Goal: Task Accomplishment & Management: Manage account settings

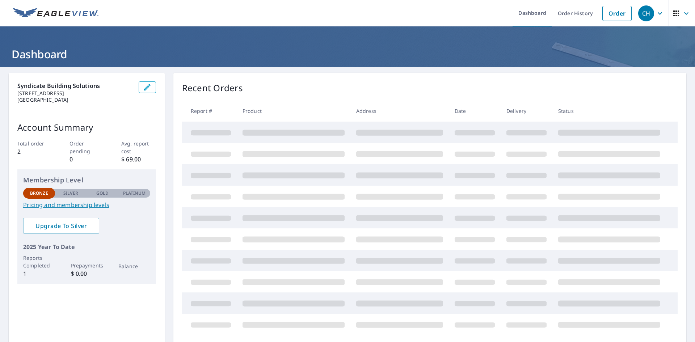
click at [656, 13] on icon "button" at bounding box center [660, 13] width 9 height 9
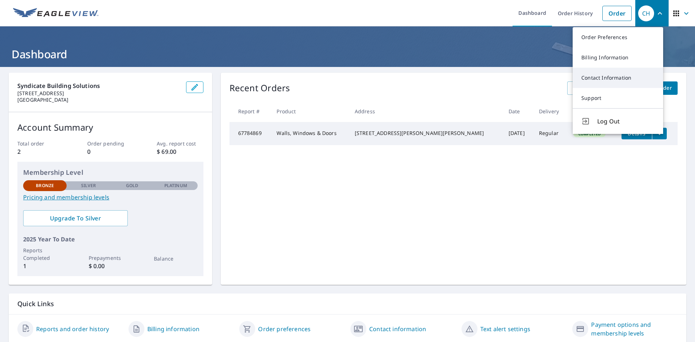
click at [619, 76] on link "Contact Information" at bounding box center [618, 78] width 91 height 20
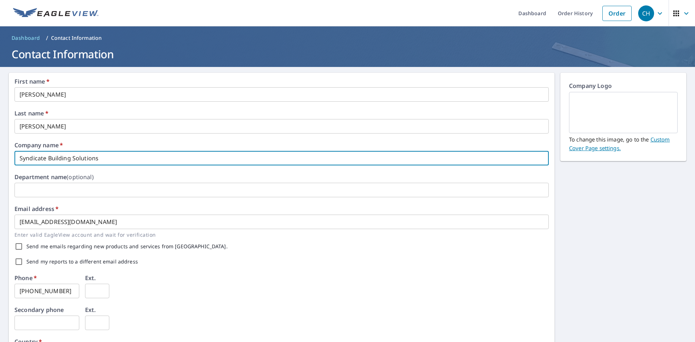
drag, startPoint x: 114, startPoint y: 159, endPoint x: 7, endPoint y: 160, distance: 106.5
click at [9, 159] on div "First name   * [PERSON_NAME] ​ Last name   * [PERSON_NAME] ​ Company name   * S…" at bounding box center [282, 279] width 546 height 413
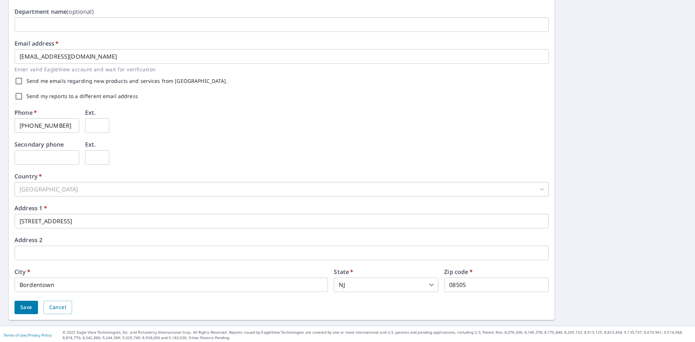
scroll to position [168, 0]
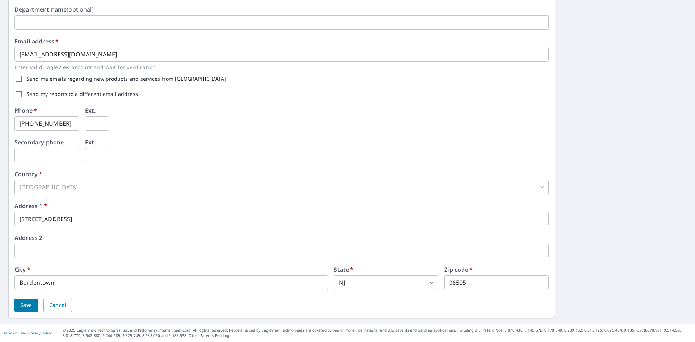
type input "RestorePro"
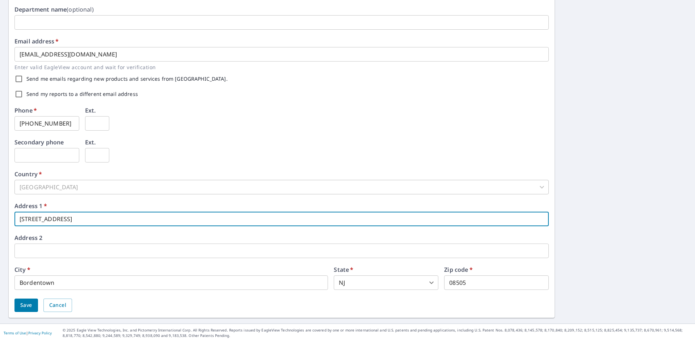
drag, startPoint x: 99, startPoint y: 218, endPoint x: 1, endPoint y: 254, distance: 103.8
click at [0, 221] on html "CH CH Dashboard Order History Order CH Dashboard / Contact Information Contact …" at bounding box center [347, 171] width 695 height 342
type input "[STREET_ADDRESS]"
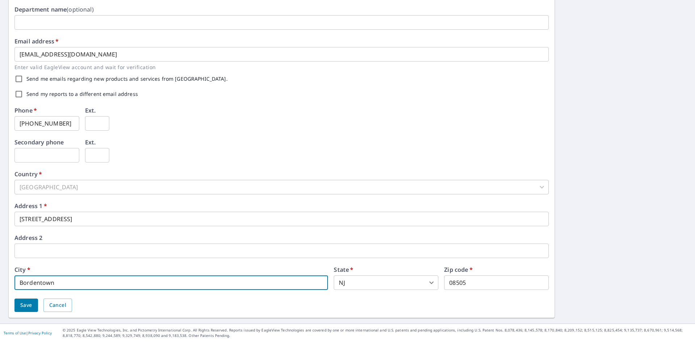
drag, startPoint x: 81, startPoint y: 286, endPoint x: -1, endPoint y: 292, distance: 83.2
click at [0, 292] on html "CH CH Dashboard Order History Order CH Dashboard / Contact Information Contact …" at bounding box center [347, 171] width 695 height 342
type input "Hightstown"
click at [469, 284] on input "08505" at bounding box center [496, 283] width 105 height 14
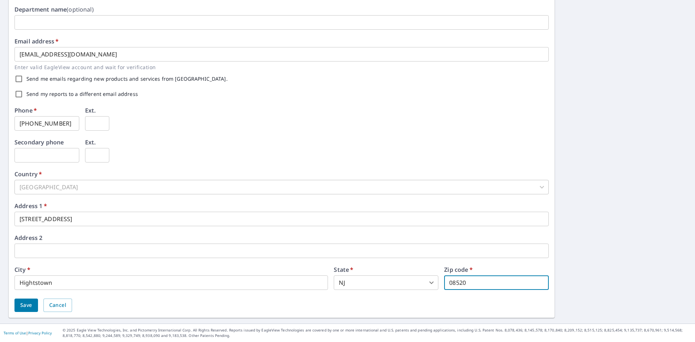
type input "08520"
click at [26, 306] on span "Save" at bounding box center [26, 305] width 12 height 9
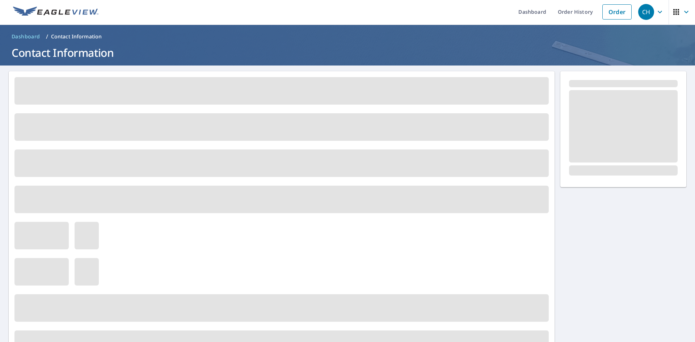
scroll to position [0, 0]
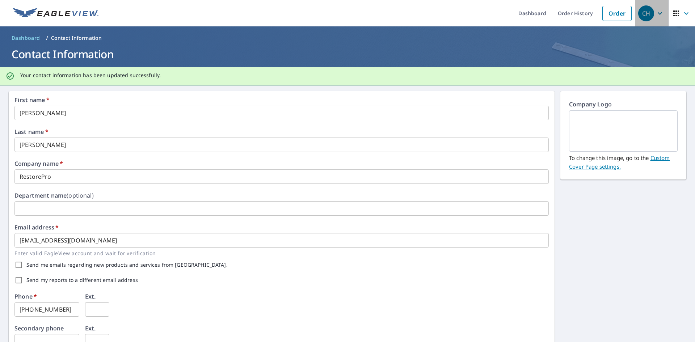
click at [656, 14] on icon "button" at bounding box center [660, 13] width 9 height 9
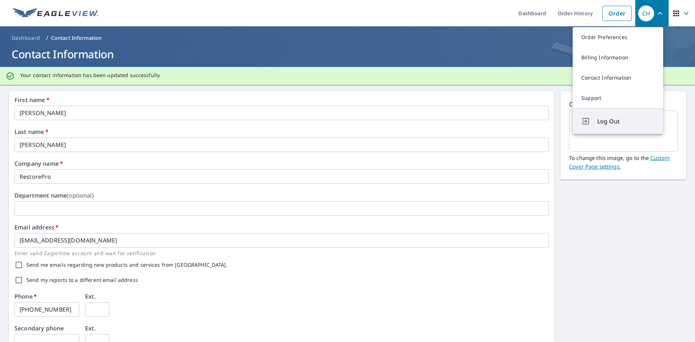
click at [609, 124] on span "Log Out" at bounding box center [626, 121] width 57 height 9
